Goal: Task Accomplishment & Management: Manage account settings

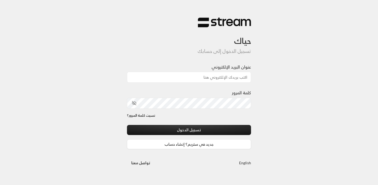
type input "[EMAIL_ADDRESS][DOMAIN_NAME]"
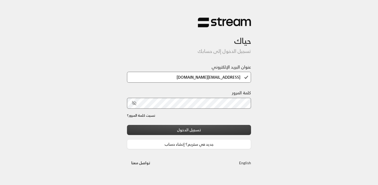
click at [202, 133] on button "تسجيل الدخول" at bounding box center [189, 130] width 124 height 10
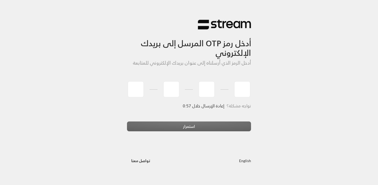
click at [211, 148] on div "English تواصل مع[PERSON_NAME]" at bounding box center [189, 156] width 124 height 19
click at [136, 89] on input "tel" at bounding box center [136, 89] width 16 height 16
type input "7"
type input "0"
type input "2"
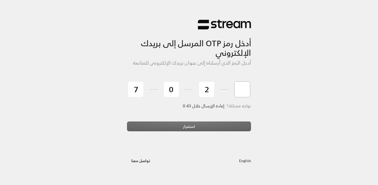
type input "0"
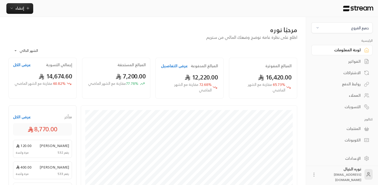
click at [339, 35] on div "جميع الفروع" at bounding box center [342, 30] width 61 height 16
click at [340, 30] on span "جميع الفروع" at bounding box center [342, 28] width 55 height 6
click at [338, 52] on li "النرجس - An Narjis" at bounding box center [342, 52] width 55 height 10
click at [348, 65] on link "الفواتير" at bounding box center [342, 61] width 61 height 10
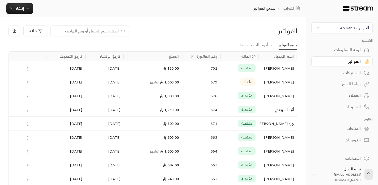
click at [101, 31] on input at bounding box center [86, 31] width 65 height 6
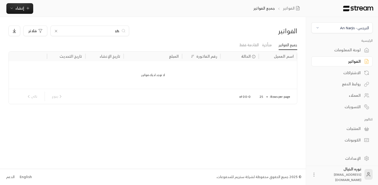
type input "s"
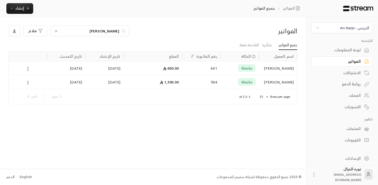
type input "[PERSON_NAME]"
click at [135, 67] on div "650.00" at bounding box center [153, 68] width 52 height 14
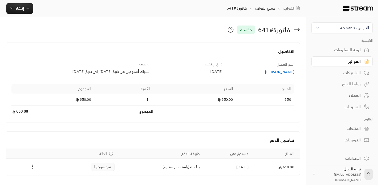
click at [282, 72] on div "[PERSON_NAME]" at bounding box center [261, 71] width 67 height 5
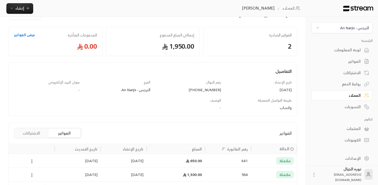
scroll to position [54, 0]
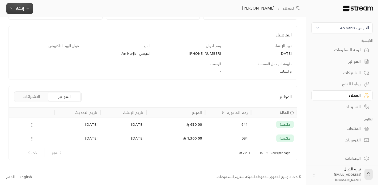
click at [26, 11] on span "إنشاء" at bounding box center [20, 8] width 20 height 7
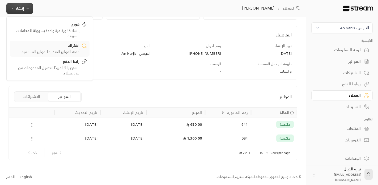
click at [49, 51] on div "أتمتة الفواتير المتكررة للفواتير المستمرة." at bounding box center [45, 51] width 67 height 5
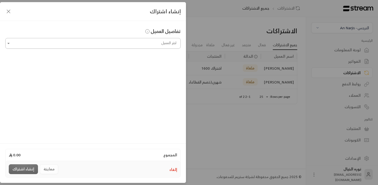
click at [42, 44] on input "اختر العميل" at bounding box center [93, 43] width 176 height 9
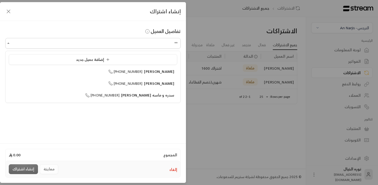
click at [89, 77] on ul "إضافة عميل جديد [PERSON_NAME] [PHONE_NUMBER] [PERSON_NAME] [PHONE_NUMBER] سدره …" at bounding box center [93, 77] width 175 height 52
click at [141, 72] on span "[PHONE_NUMBER]" at bounding box center [126, 72] width 34 height 6
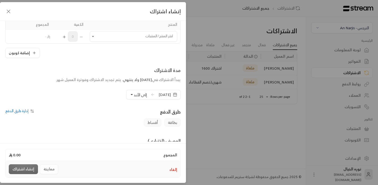
scroll to position [49, 0]
type input "**********"
click at [159, 94] on span "[DATE]" at bounding box center [165, 94] width 12 height 5
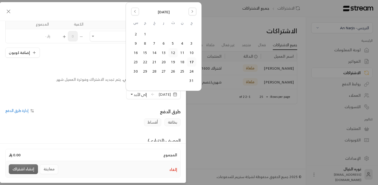
click at [174, 55] on button "12" at bounding box center [173, 52] width 9 height 9
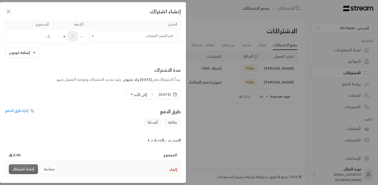
click at [134, 95] on span "إلى الأبد" at bounding box center [140, 94] width 13 height 7
click at [161, 137] on span "( [DATE] )" at bounding box center [168, 138] width 14 height 5
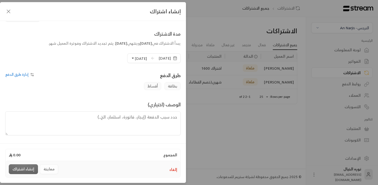
click at [128, 120] on textarea at bounding box center [93, 123] width 176 height 24
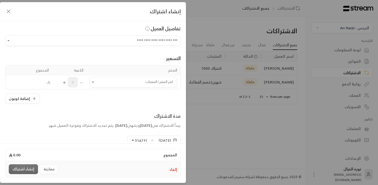
scroll to position [1, 0]
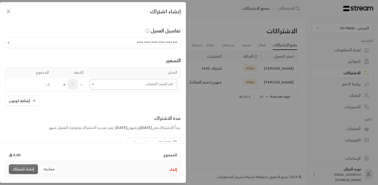
type textarea "اشتراك شهري ابتداء من تاريخ [DATE]"
click at [98, 85] on input "اختر العميل" at bounding box center [133, 84] width 87 height 9
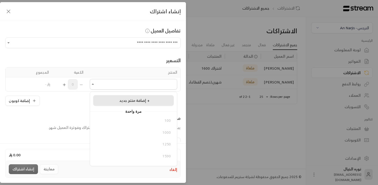
click at [123, 103] on span "إضافة منتج جديد +" at bounding box center [134, 100] width 30 height 7
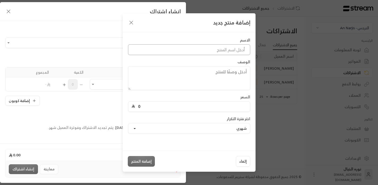
click at [191, 53] on input at bounding box center [189, 49] width 122 height 11
type input "o"
click at [226, 51] on input "خصم خاص فرع النرجس" at bounding box center [189, 49] width 122 height 11
click at [247, 49] on input "خصم خاص) فرع النرجس" at bounding box center [189, 49] width 122 height 11
type input "(خصم خاص) فرع النرجس"
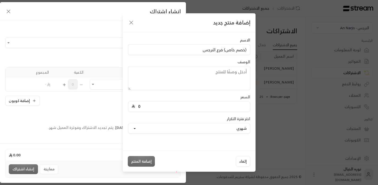
click at [228, 112] on div "0" at bounding box center [189, 106] width 122 height 11
click at [230, 109] on input "0" at bounding box center [191, 107] width 112 height 10
type input "1300"
click at [147, 160] on button "إضافة المنتج" at bounding box center [141, 161] width 27 height 11
type input "0"
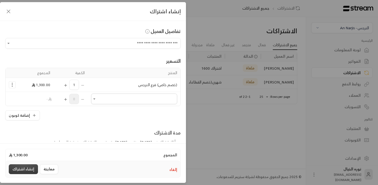
click at [19, 167] on button "إنشاء اشتراك" at bounding box center [23, 169] width 29 height 10
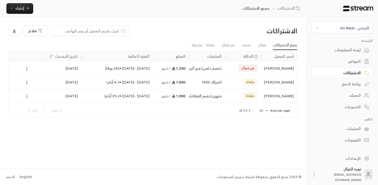
click at [104, 31] on input at bounding box center [86, 31] width 65 height 6
type input "ا"
click at [350, 63] on div "الفواتير" at bounding box center [339, 61] width 43 height 5
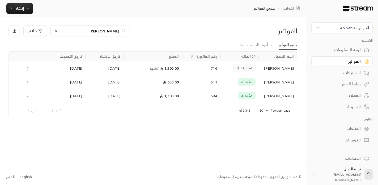
click at [105, 30] on input "[PERSON_NAME]" at bounding box center [89, 31] width 59 height 6
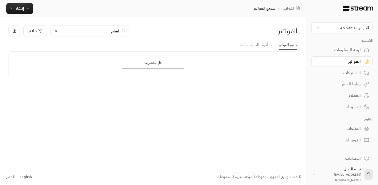
type input "اسامه"
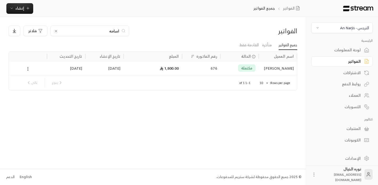
click at [167, 69] on div "1,800.00" at bounding box center [153, 68] width 52 height 14
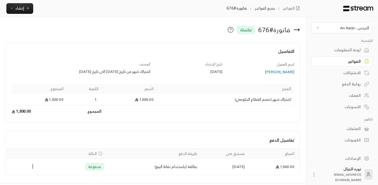
scroll to position [15, 0]
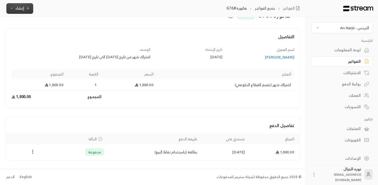
click at [27, 9] on icon "button" at bounding box center [28, 8] width 4 height 4
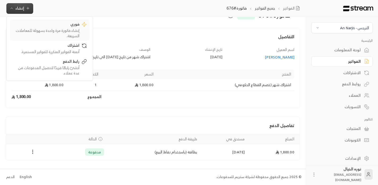
click at [50, 30] on div "إنشاء فاتورة مرة واحدة بسهولة للمعاملات السريعة." at bounding box center [45, 33] width 67 height 11
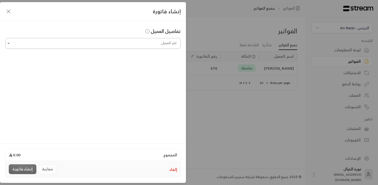
click at [70, 42] on input "اختر العميل" at bounding box center [93, 43] width 176 height 9
click at [88, 71] on div "[PERSON_NAME] [PHONE_NUMBER]" at bounding box center [93, 72] width 163 height 6
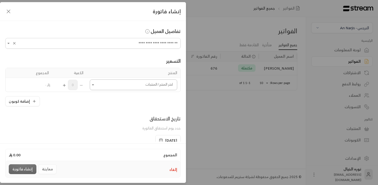
click at [94, 84] on icon "Open" at bounding box center [92, 84] width 5 height 5
type input "**********"
click at [126, 140] on div "450" at bounding box center [133, 140] width 75 height 6
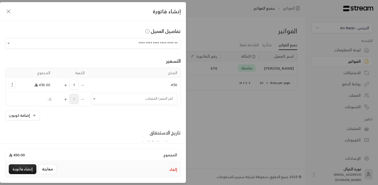
click at [62, 85] on div "1" at bounding box center [71, 85] width 28 height 10
click at [66, 86] on icon "Selected Products" at bounding box center [66, 85] width 4 height 4
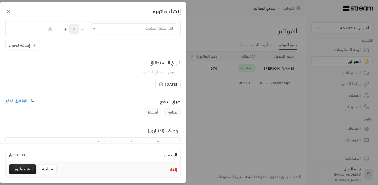
scroll to position [74, 0]
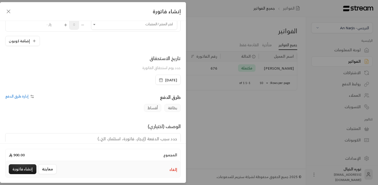
click at [159, 80] on icon "button" at bounding box center [161, 80] width 4 height 4
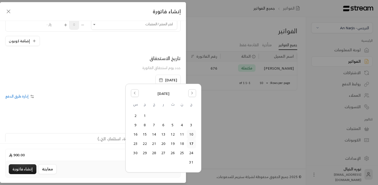
click at [194, 135] on button "10" at bounding box center [191, 134] width 9 height 9
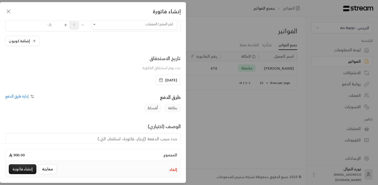
scroll to position [96, 0]
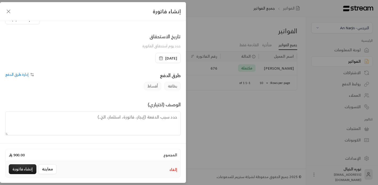
click at [157, 124] on textarea at bounding box center [93, 123] width 176 height 24
type textarea "اشتراك اسبوعين من تاريخ [DATE] الى"
click at [94, 119] on textarea "اشتراك اسبوعين من تاريخ [DATE] الى" at bounding box center [93, 123] width 176 height 24
type textarea "اشتراك اسبوعين من تاريخ [DATE] الى"
click at [93, 119] on textarea "اشتراك اسبوعين من تاريخ [DATE] الى" at bounding box center [93, 123] width 176 height 24
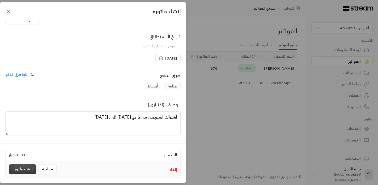
type textarea "اشتراك اسبوعين من تاريخ [DATE] الى [DATE]"
click at [28, 167] on button "إنشاء فاتورة" at bounding box center [23, 169] width 28 height 10
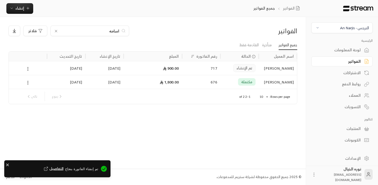
click at [71, 74] on div "[DATE]" at bounding box center [66, 68] width 32 height 14
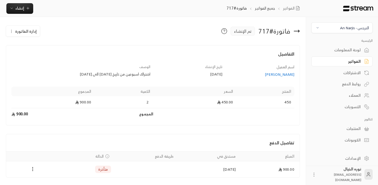
scroll to position [17, 0]
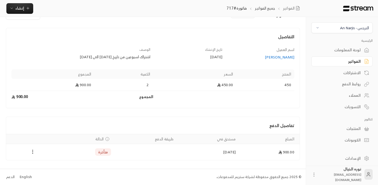
click at [32, 152] on icon "Payments" at bounding box center [32, 151] width 5 height 5
click at [38, 167] on li "تغيير الحالة الى مدفوعة" at bounding box center [51, 166] width 39 height 10
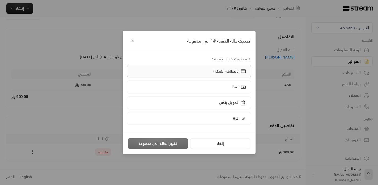
click at [188, 72] on label "بالبطاقة (شبكة)" at bounding box center [189, 71] width 124 height 12
click at [175, 143] on button "تغيير الحالة الى مدفوعة" at bounding box center [158, 143] width 60 height 11
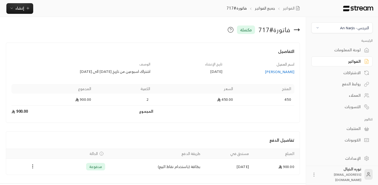
click at [175, 143] on div "تفاصيل الدفع" at bounding box center [153, 140] width 294 height 17
